Goal: Find specific page/section: Find specific page/section

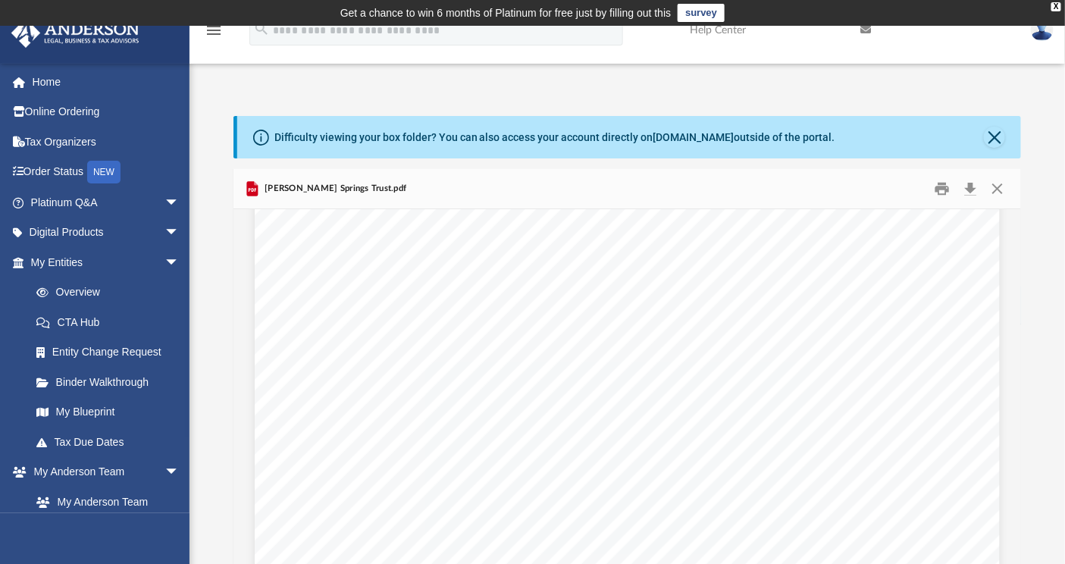
scroll to position [3413, 0]
click at [999, 145] on button "Close" at bounding box center [993, 137] width 21 height 21
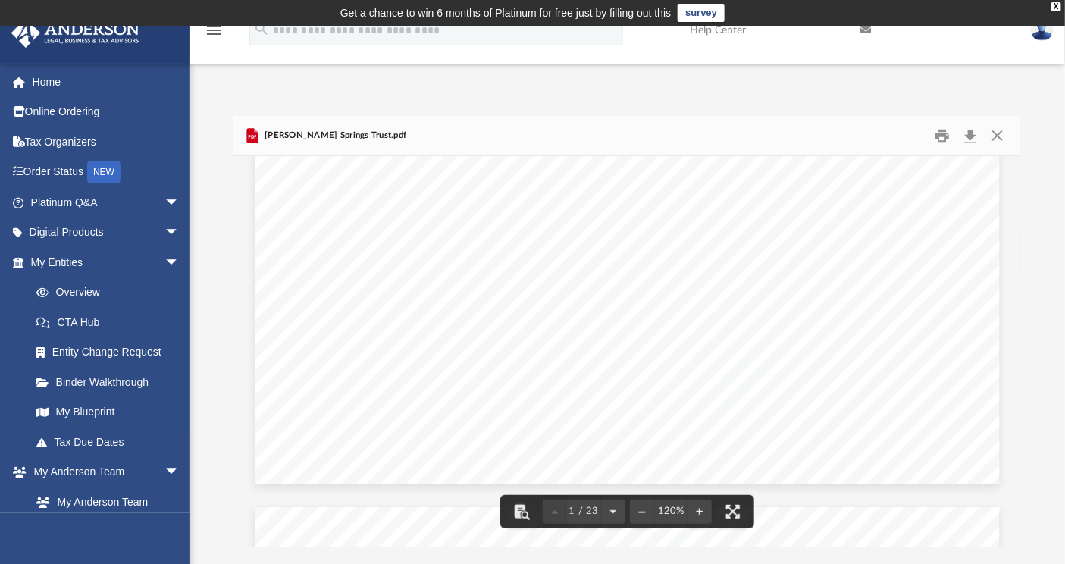
scroll to position [380, 0]
click at [1004, 139] on button "Close" at bounding box center [996, 135] width 27 height 23
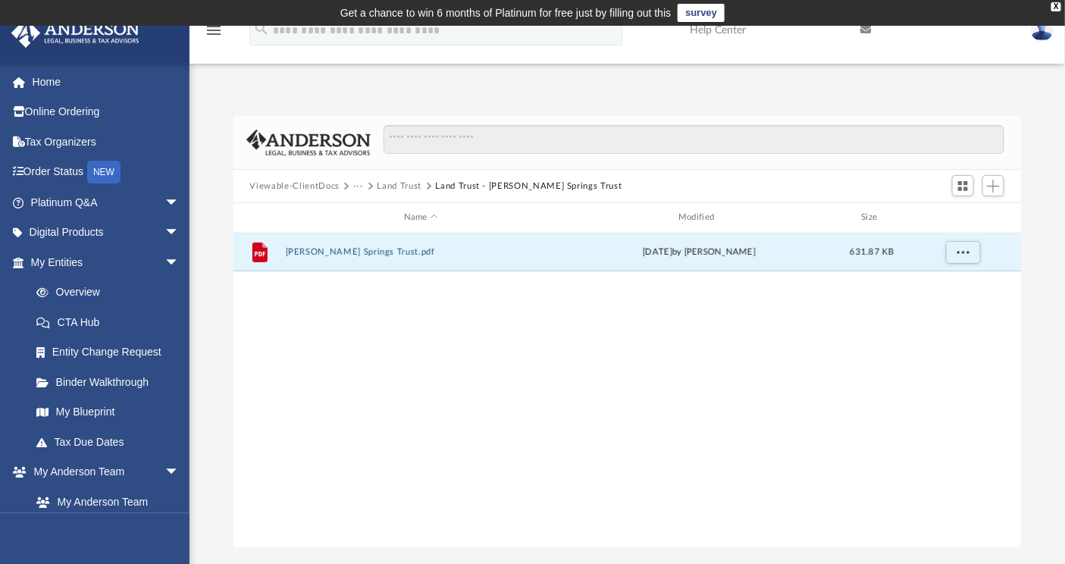
click at [310, 184] on button "Viewable-ClientDocs" at bounding box center [294, 187] width 89 height 14
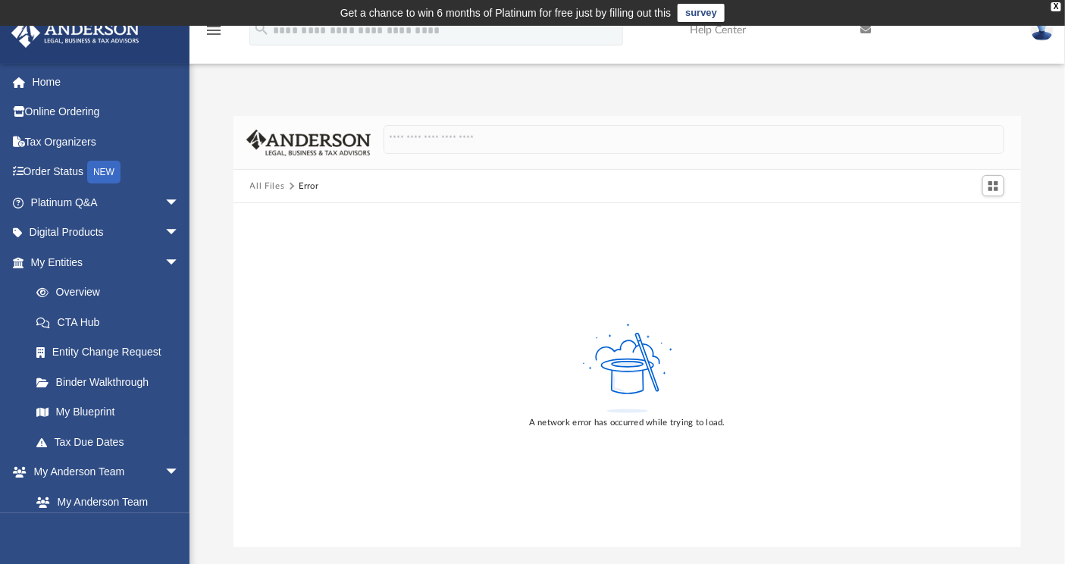
click at [268, 185] on button "All Files" at bounding box center [267, 187] width 35 height 14
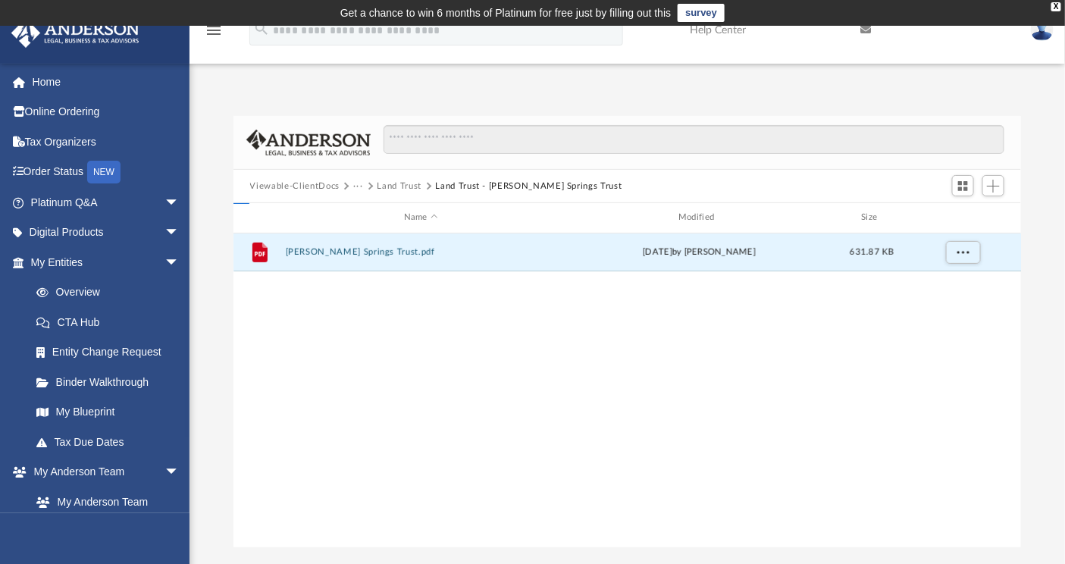
scroll to position [330, 775]
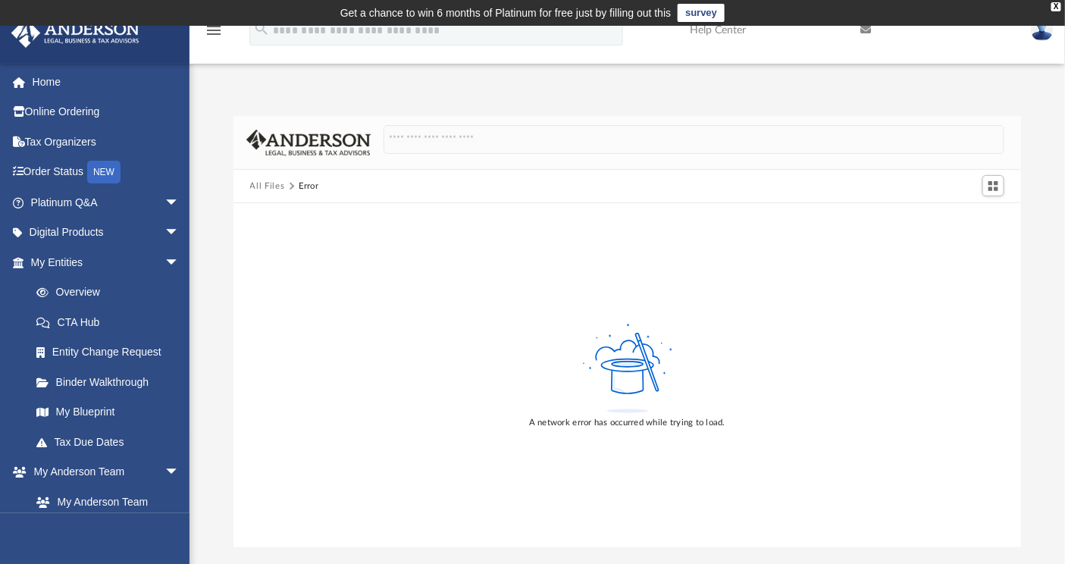
click at [273, 184] on button "All Files" at bounding box center [267, 187] width 35 height 14
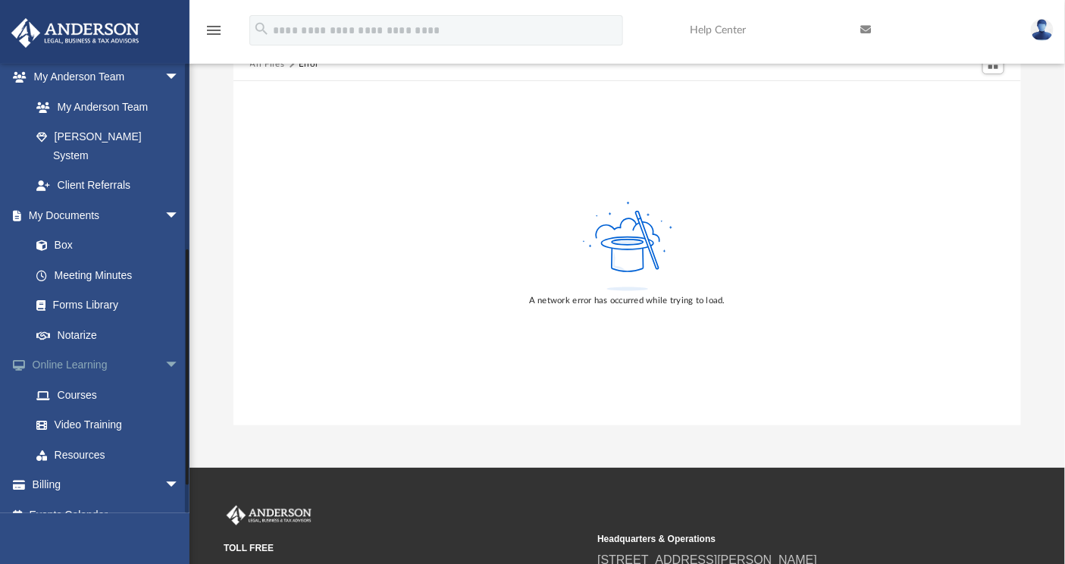
scroll to position [288, 0]
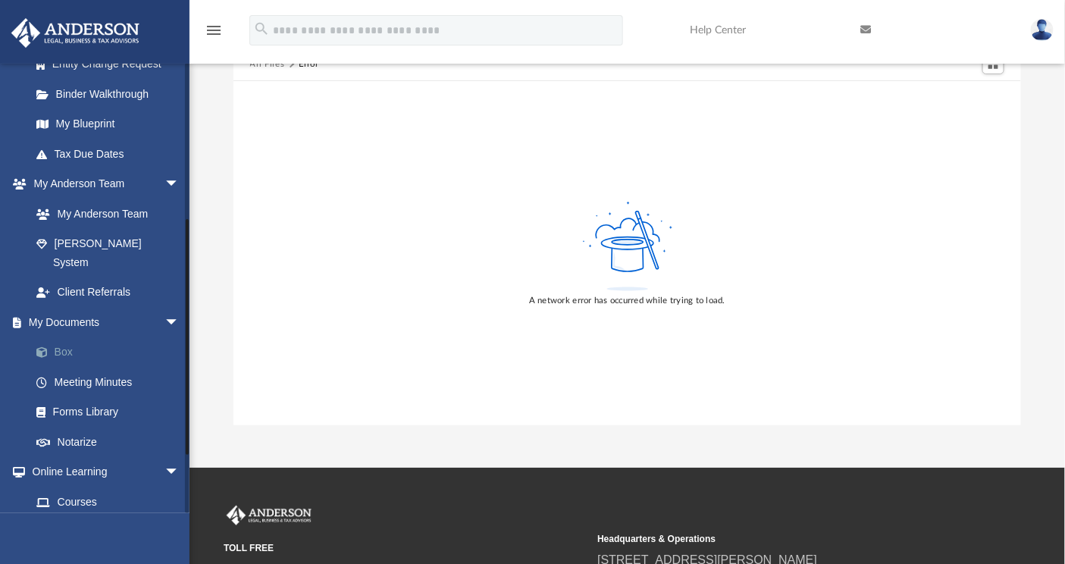
click at [71, 337] on link "Box" at bounding box center [111, 352] width 181 height 30
click at [54, 337] on link "Box" at bounding box center [111, 352] width 181 height 30
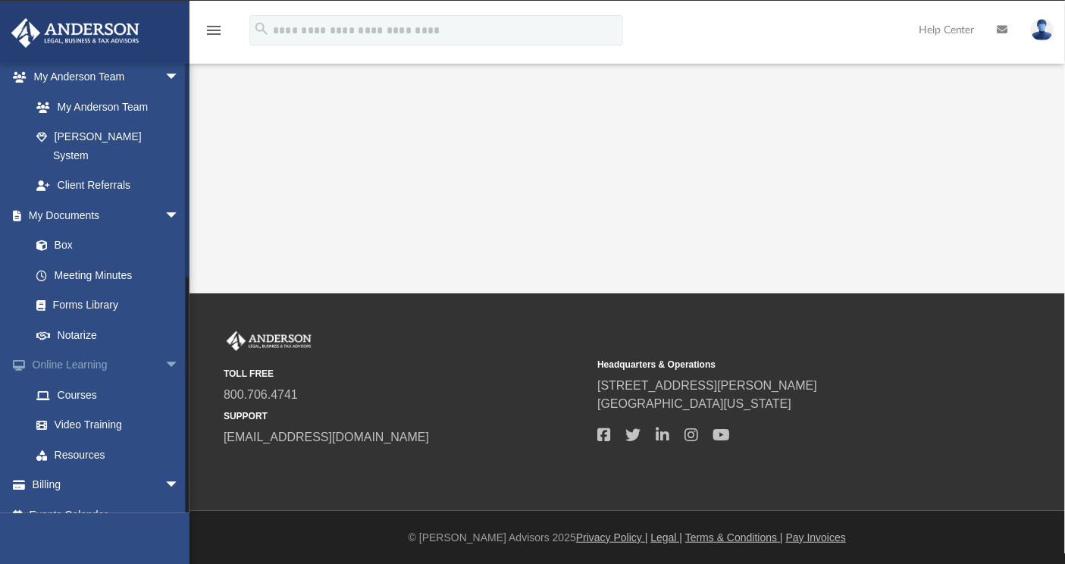
scroll to position [17, 0]
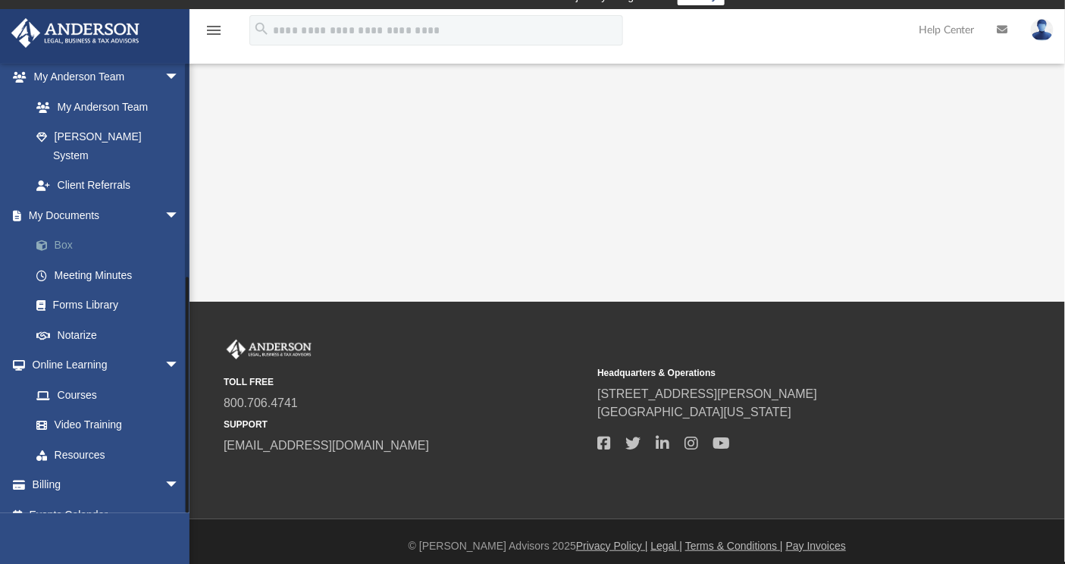
click at [61, 230] on link "Box" at bounding box center [111, 245] width 181 height 30
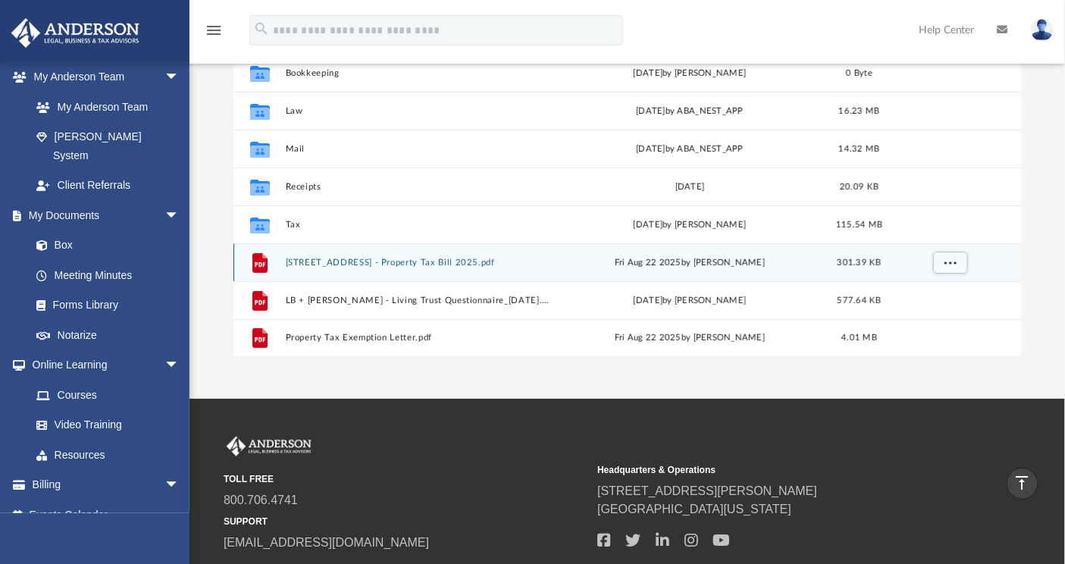
scroll to position [236, 0]
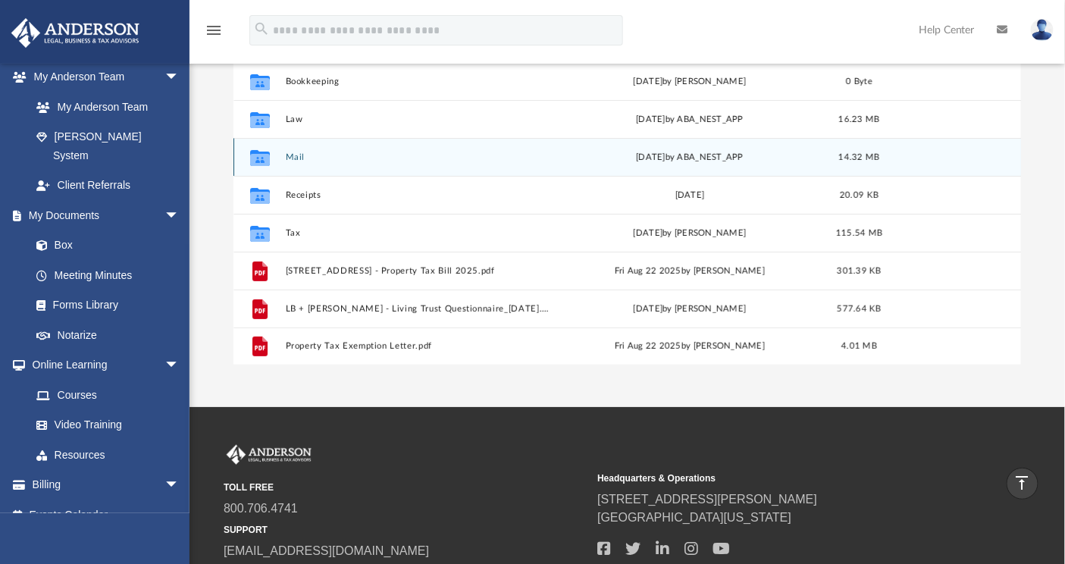
click at [292, 148] on div "Collaborated Folder Mail Thu Aug 21 2025 by ABA_NEST_APP 14.32 MB" at bounding box center [627, 157] width 788 height 38
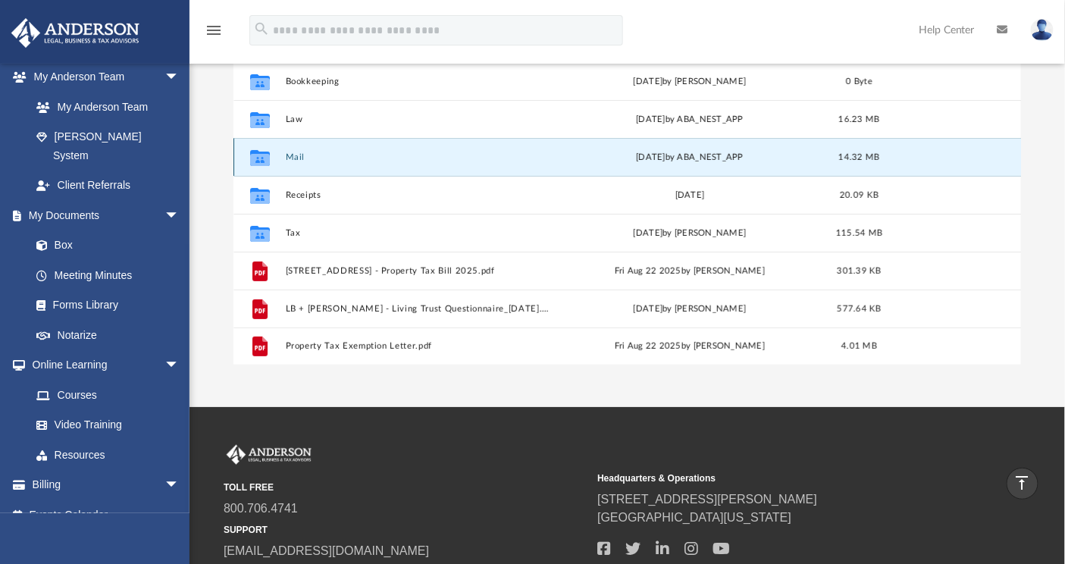
click at [290, 156] on button "Mail" at bounding box center [417, 157] width 265 height 10
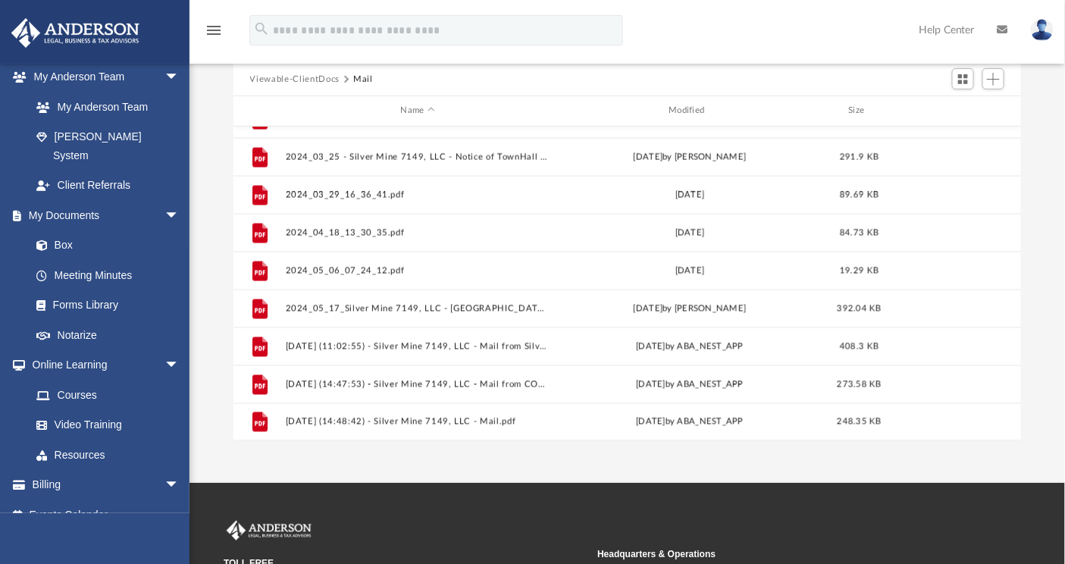
scroll to position [161, 0]
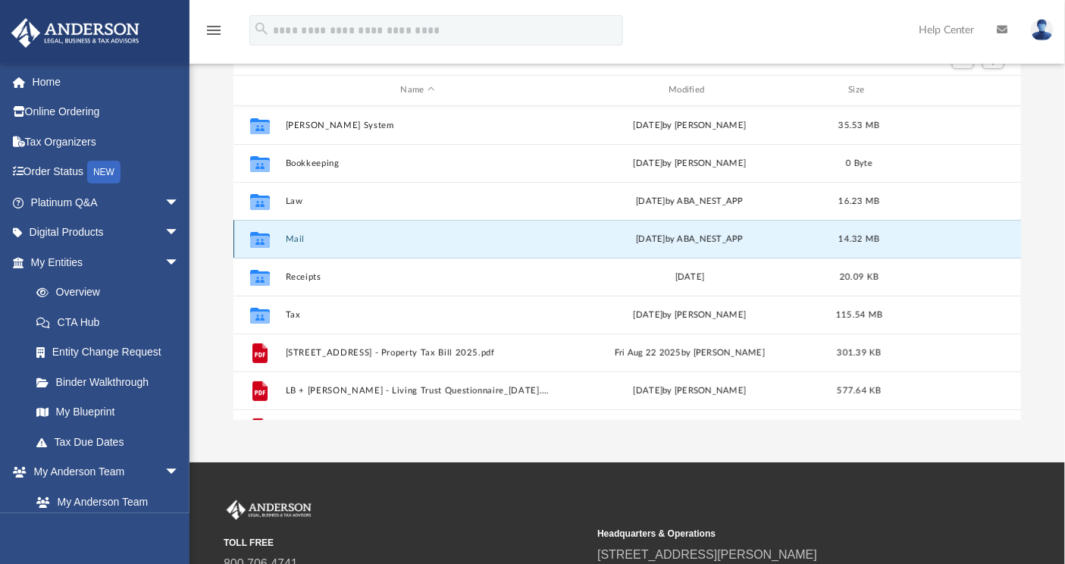
click at [295, 235] on button "Mail" at bounding box center [417, 239] width 265 height 10
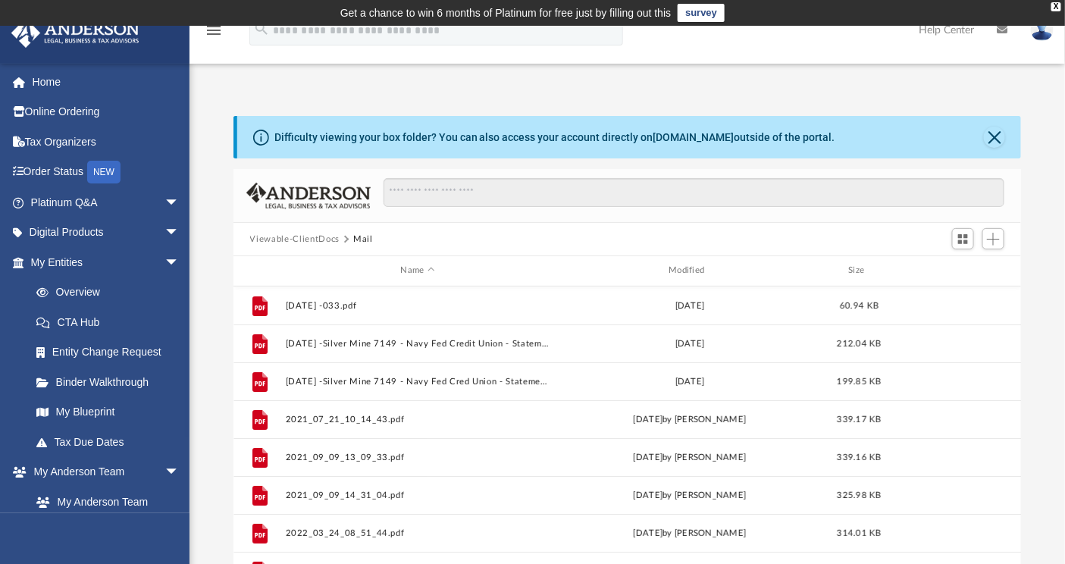
click at [283, 239] on button "Viewable-ClientDocs" at bounding box center [294, 240] width 89 height 14
